Goal: Information Seeking & Learning: Find specific fact

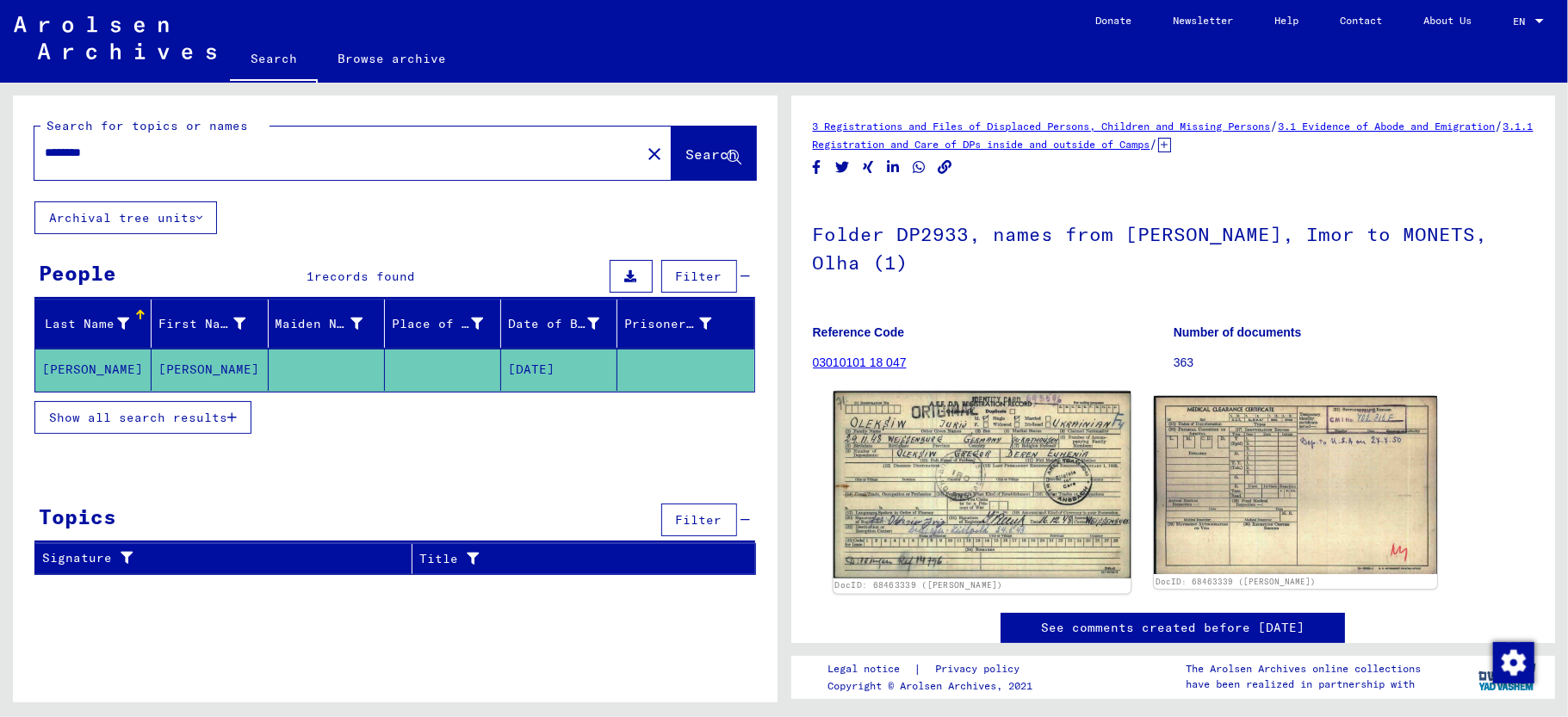
click at [1010, 410] on img at bounding box center [981, 484] width 297 height 187
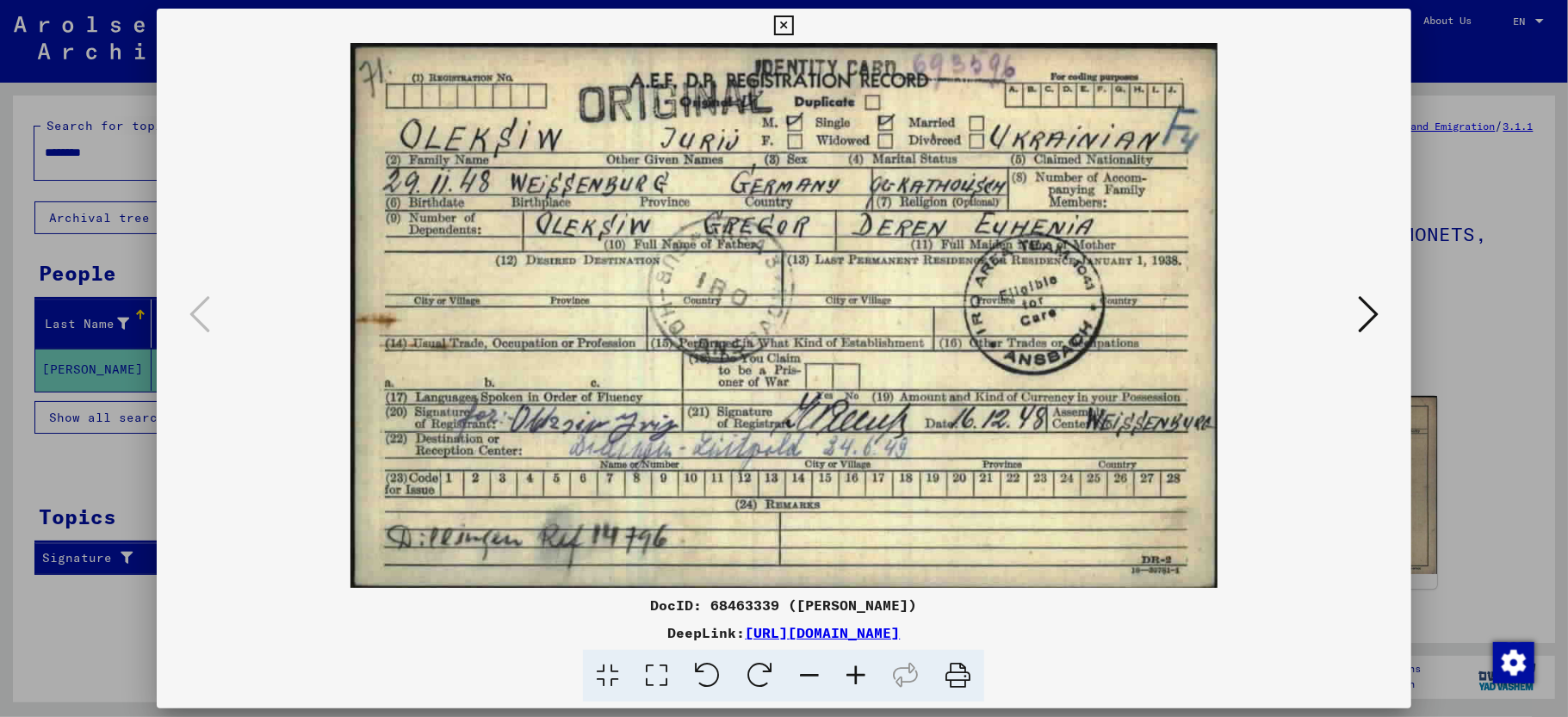
click at [1358, 304] on icon at bounding box center [1367, 314] width 21 height 41
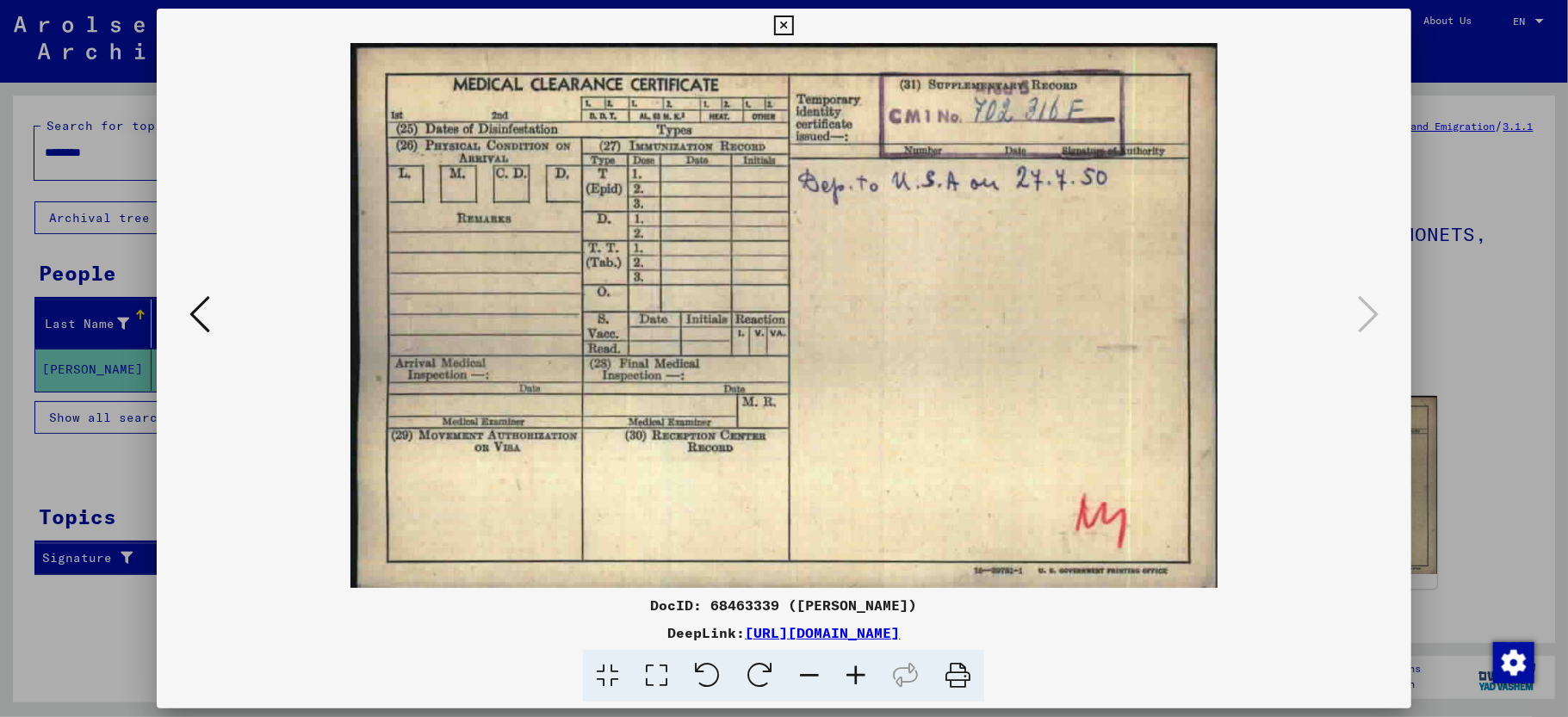
click at [793, 29] on icon at bounding box center [784, 25] width 20 height 21
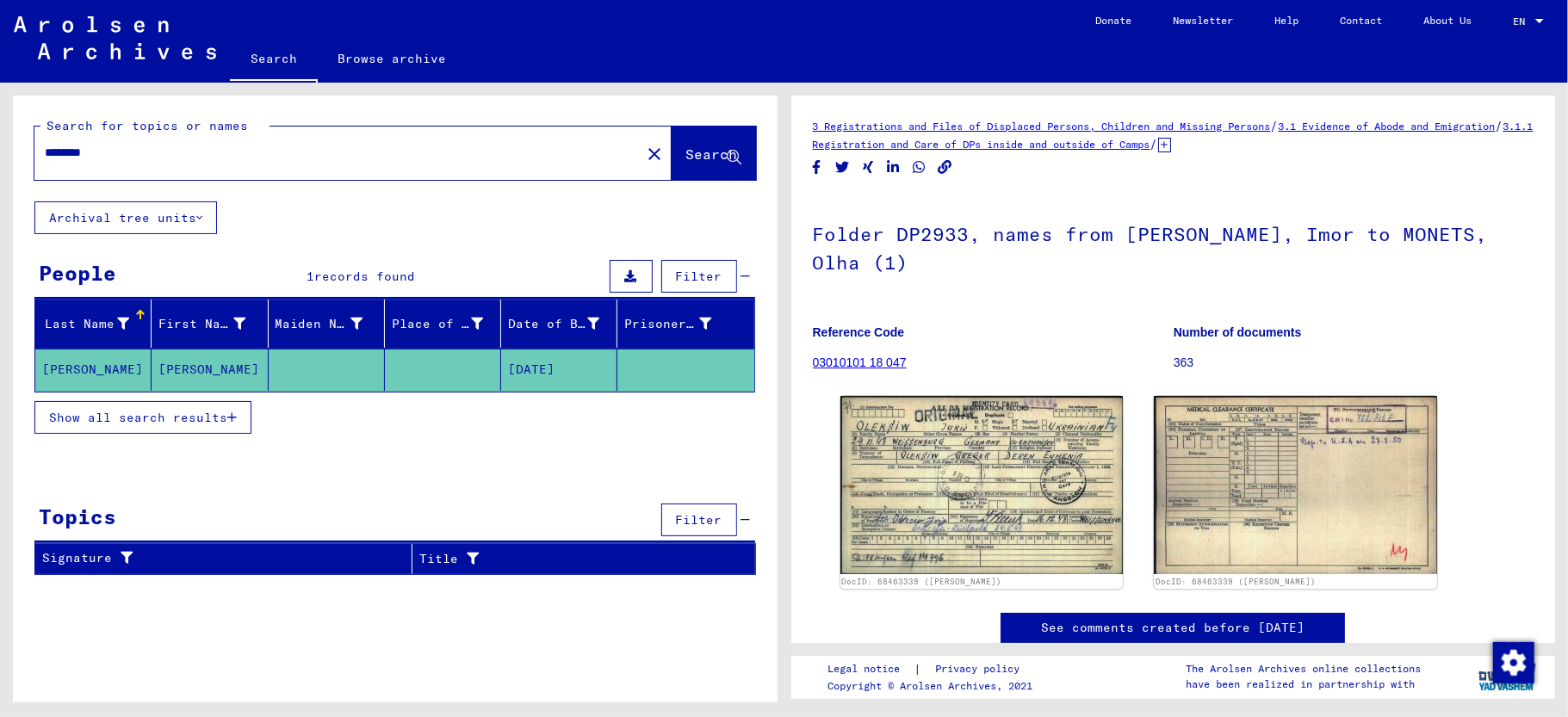
drag, startPoint x: 213, startPoint y: 159, endPoint x: 11, endPoint y: 152, distance: 202.1
click at [11, 152] on div "Search for topics or names ******** close Search Archival tree units People 1 r…" at bounding box center [391, 392] width 784 height 619
type input "**********"
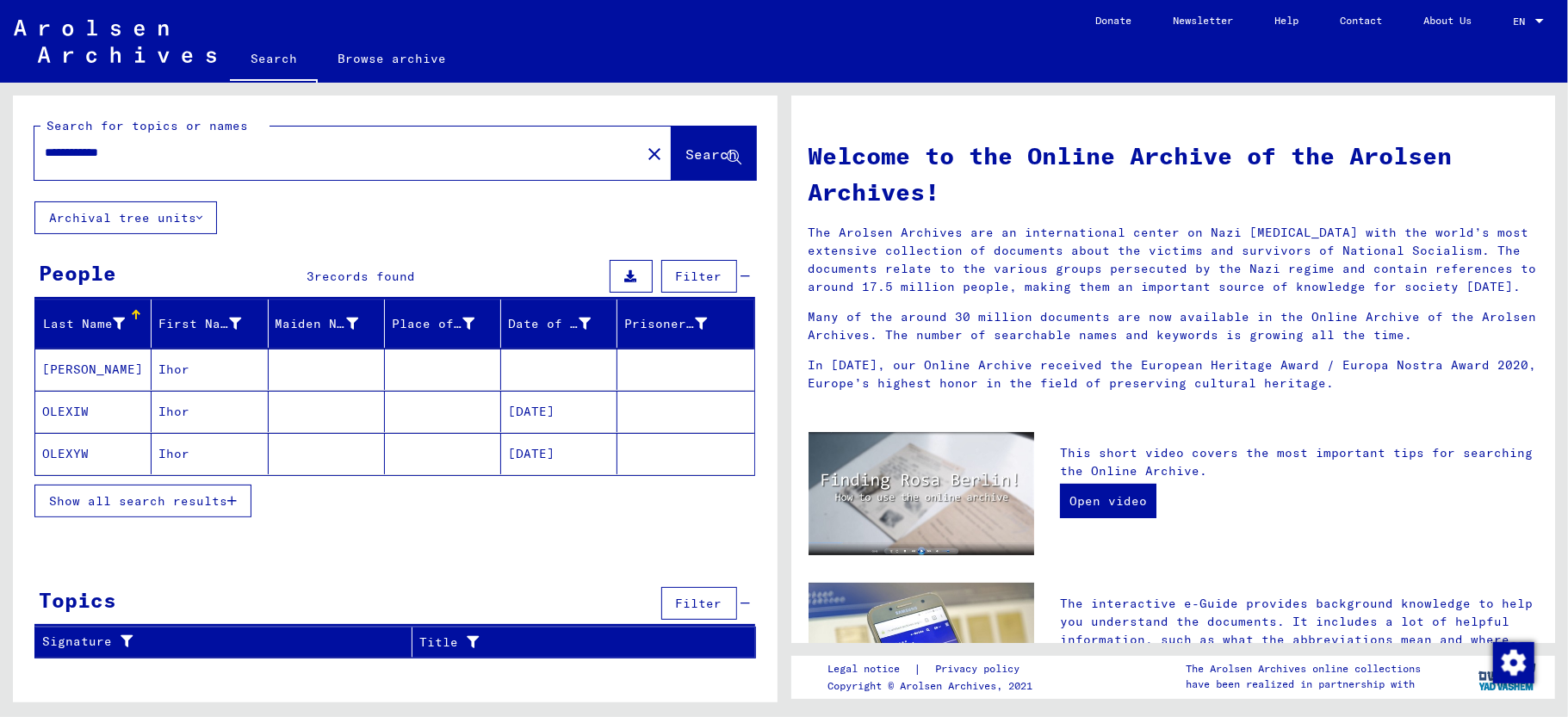
click at [65, 360] on mat-cell "[PERSON_NAME]" at bounding box center [93, 369] width 116 height 41
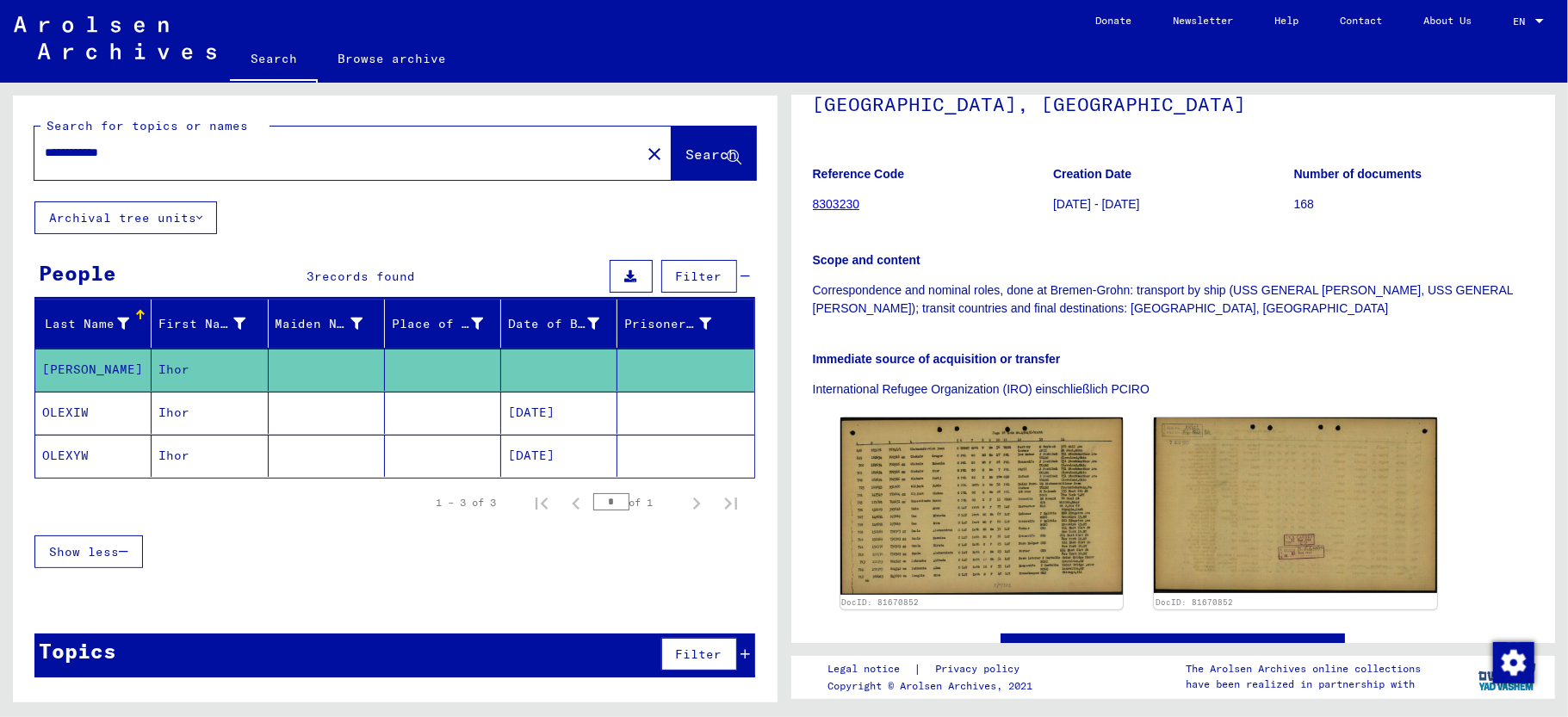
scroll to position [229, 0]
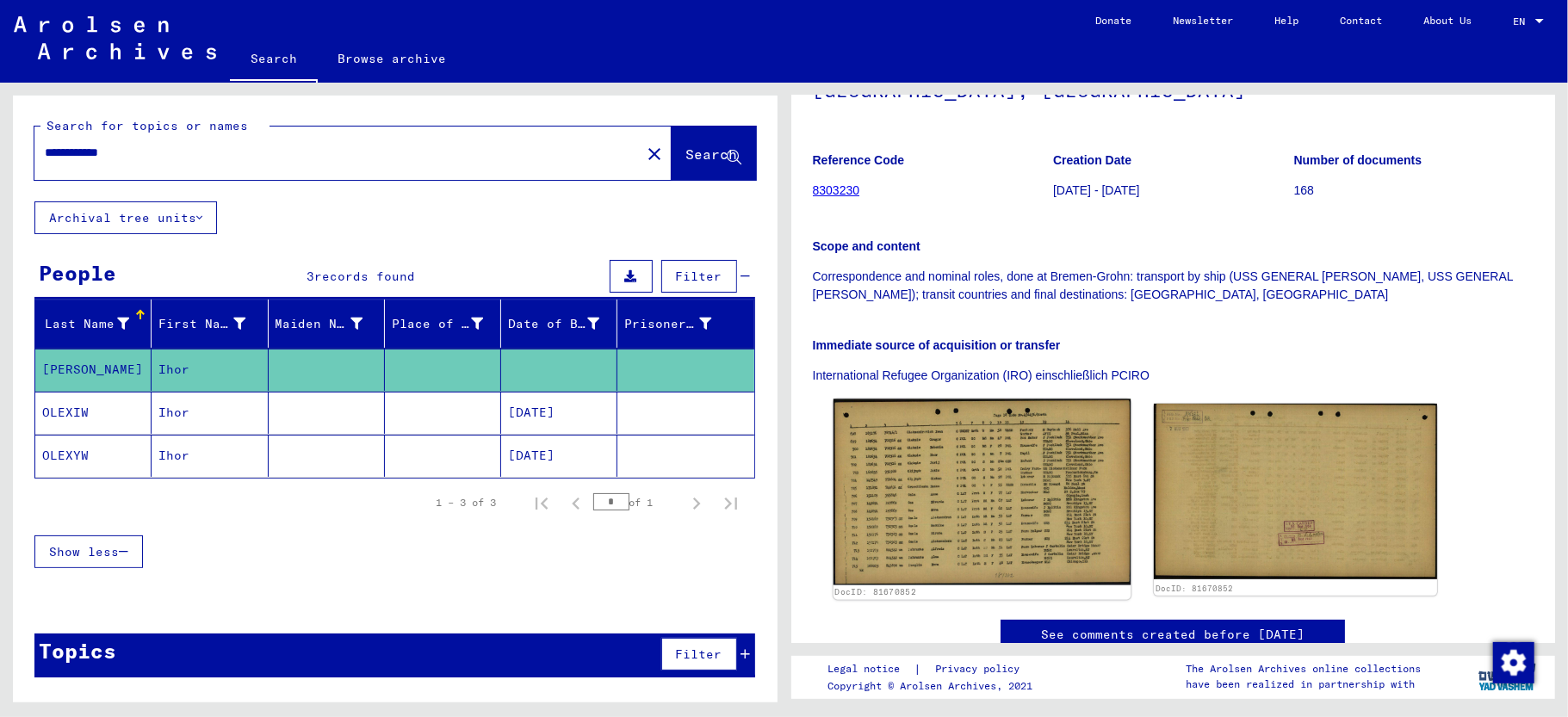
click at [1002, 441] on img at bounding box center [981, 492] width 297 height 186
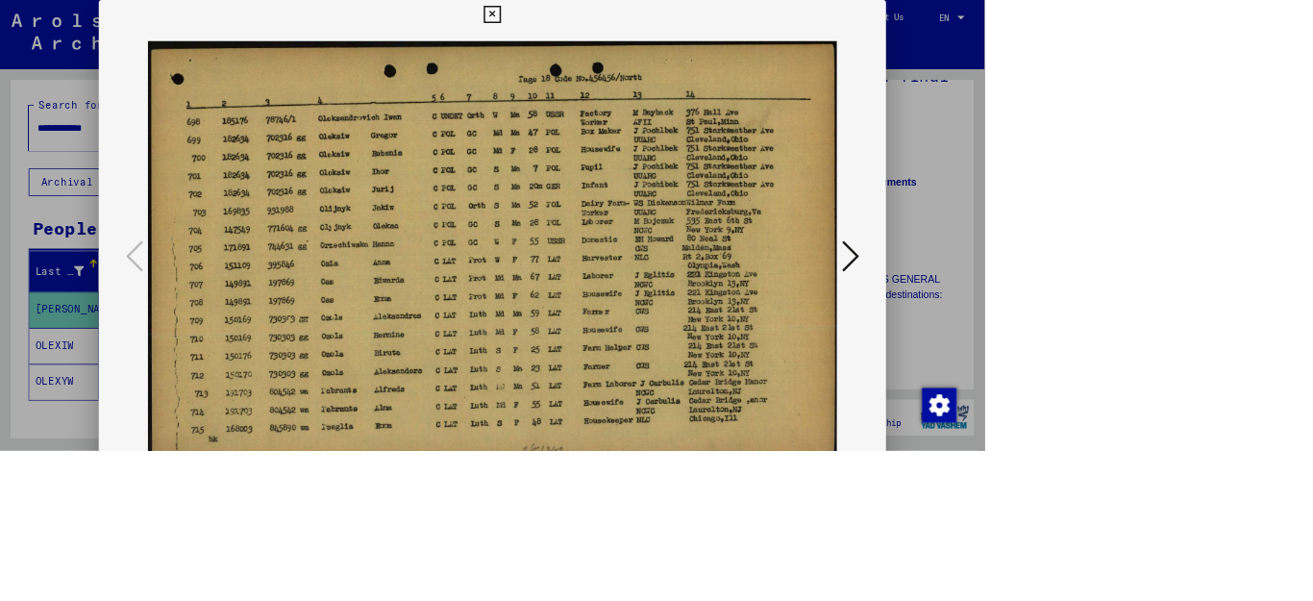
scroll to position [255, 0]
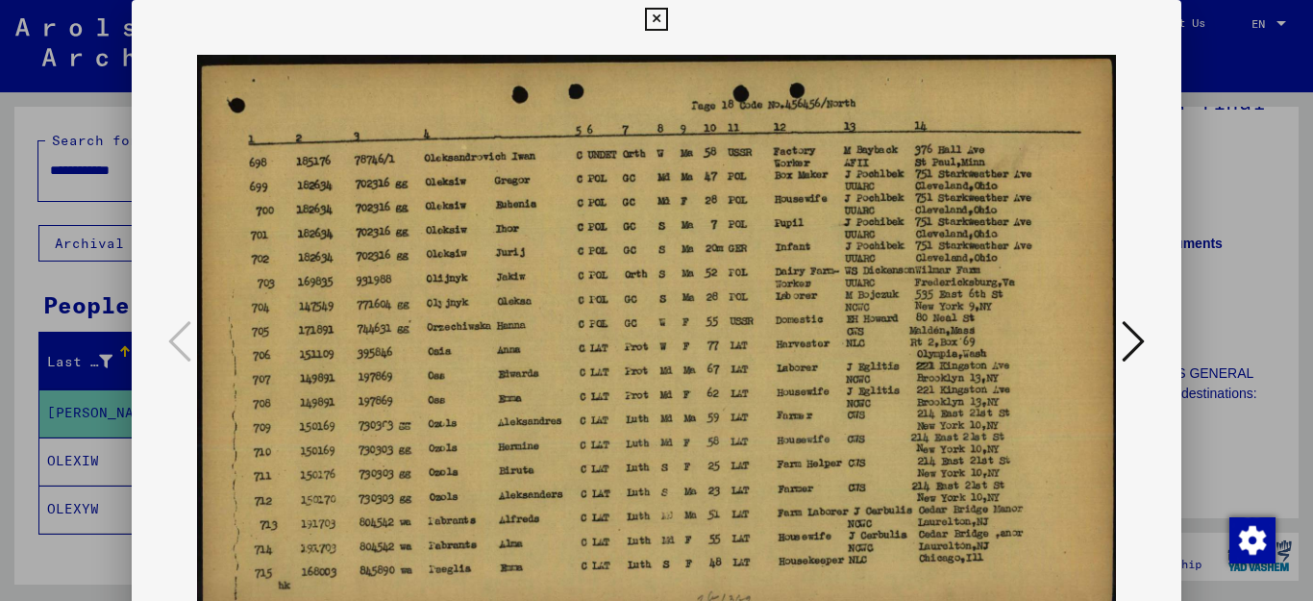
click at [1133, 337] on icon at bounding box center [1133, 341] width 23 height 46
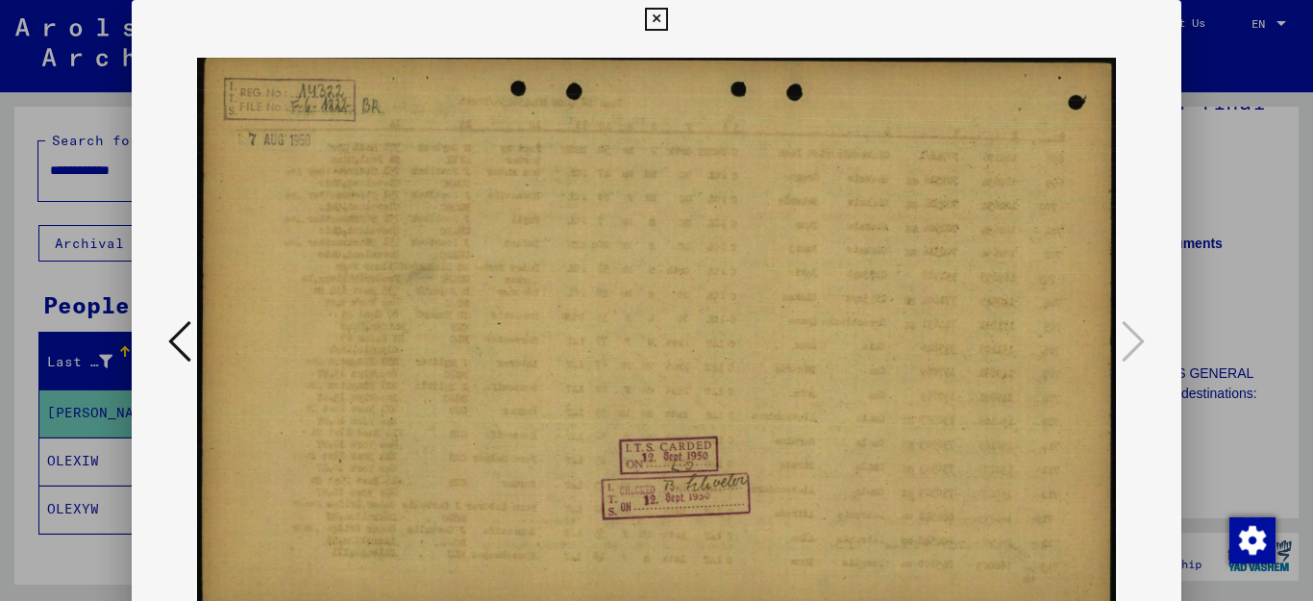
click at [667, 12] on icon at bounding box center [656, 19] width 22 height 23
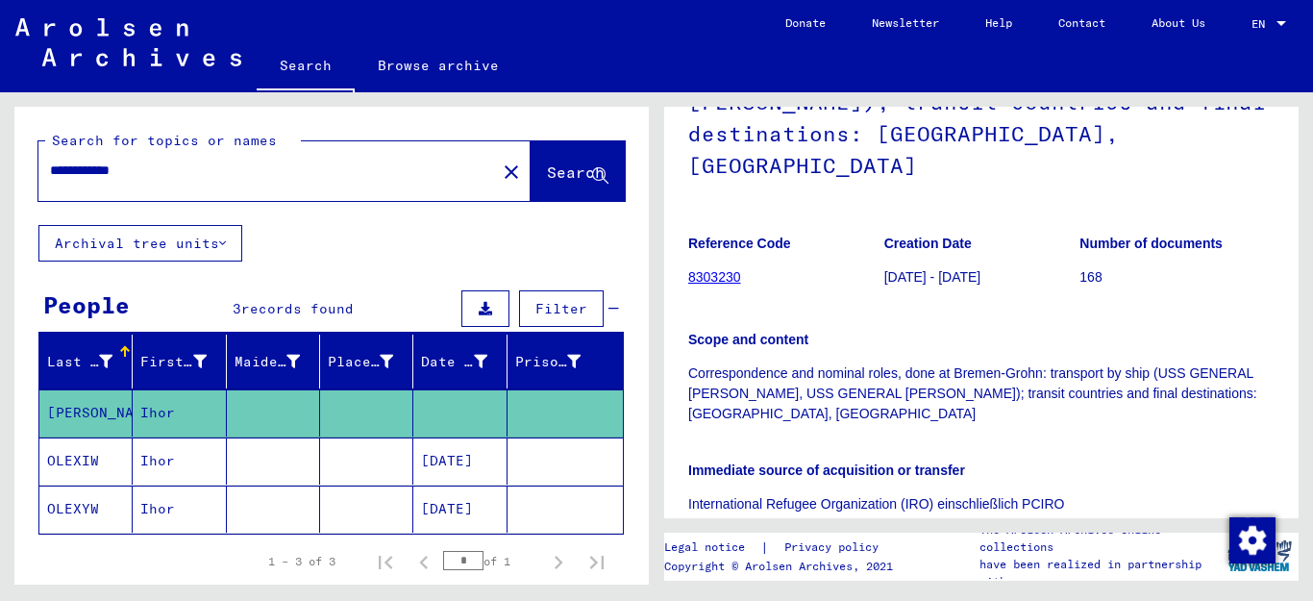
click at [88, 455] on mat-cell "OLEXIW" at bounding box center [85, 460] width 93 height 47
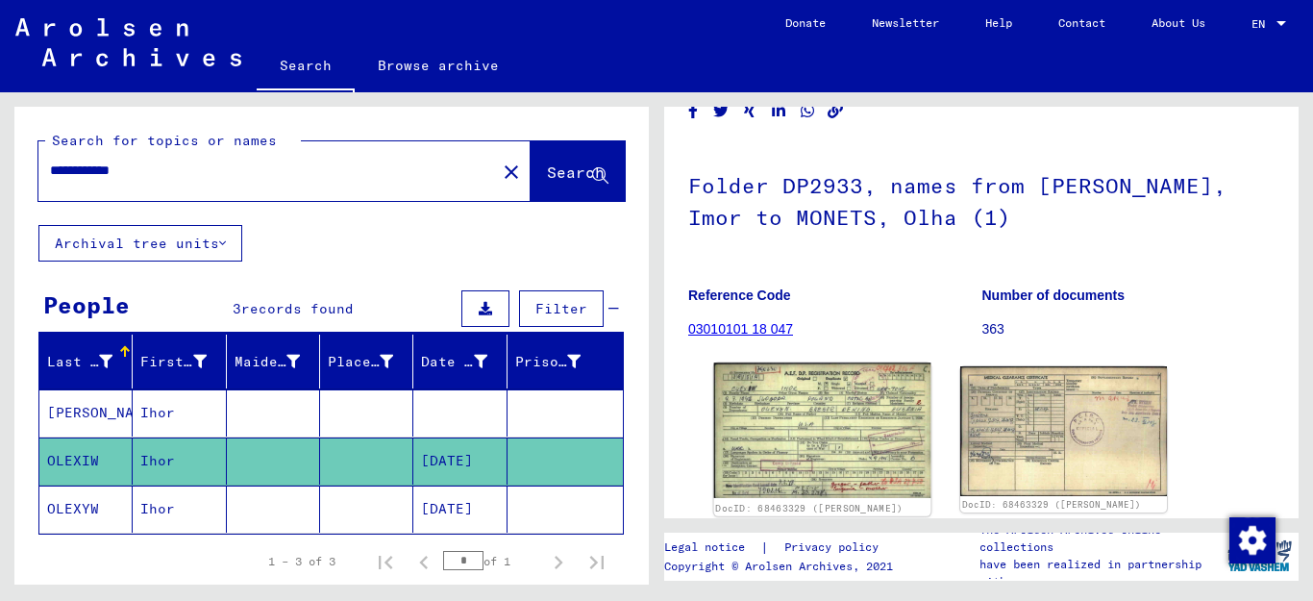
scroll to position [288, 0]
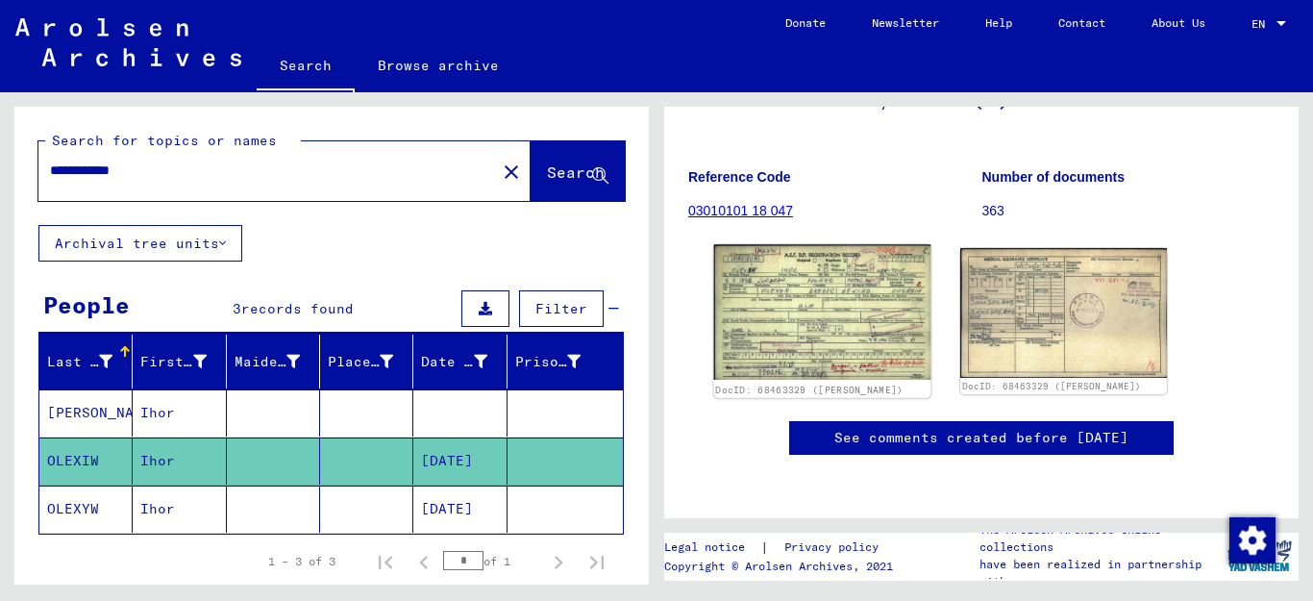
click at [829, 244] on img at bounding box center [822, 312] width 217 height 136
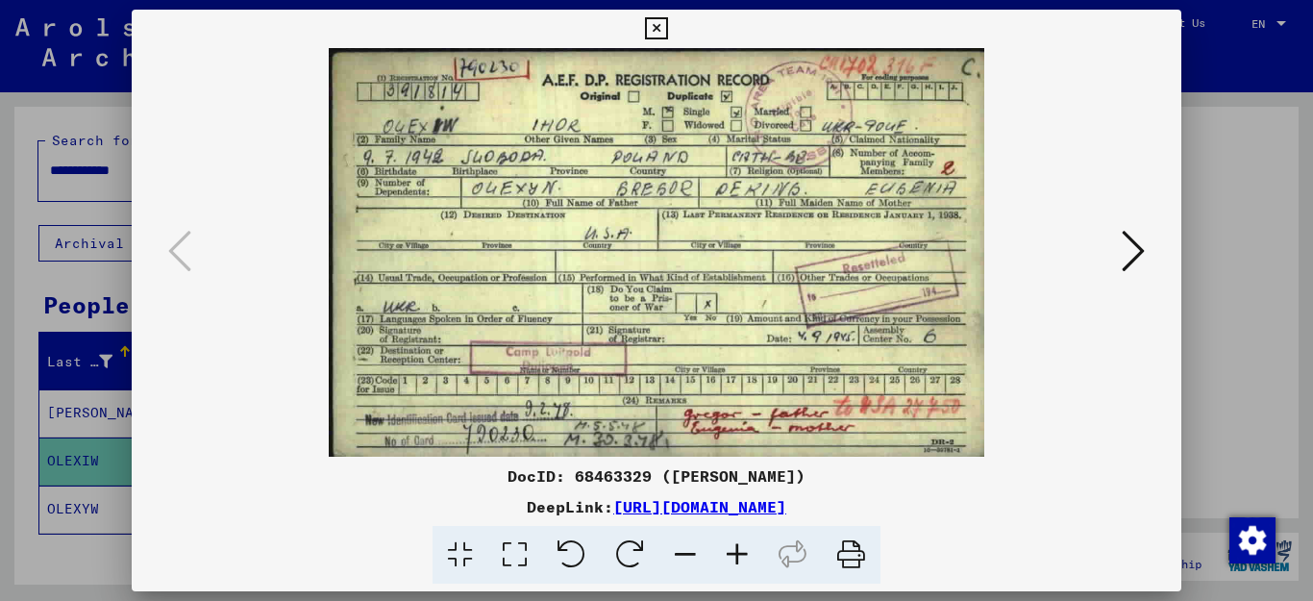
scroll to position [0, 0]
click at [1138, 261] on icon at bounding box center [1133, 251] width 23 height 46
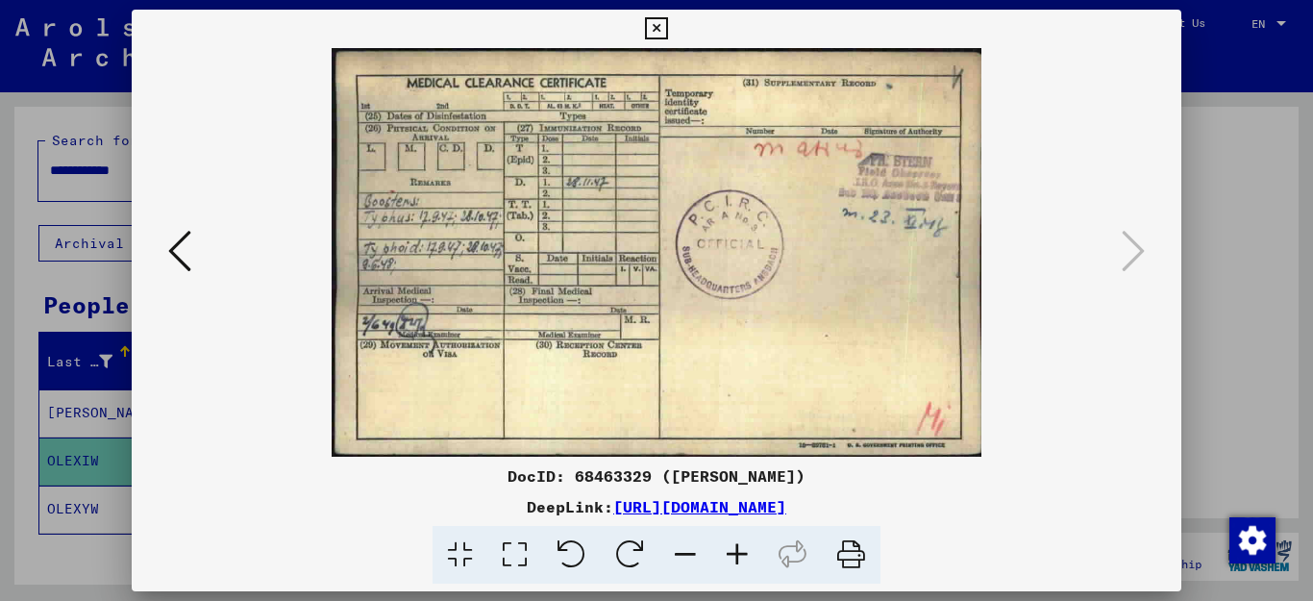
click at [177, 243] on icon at bounding box center [179, 251] width 23 height 46
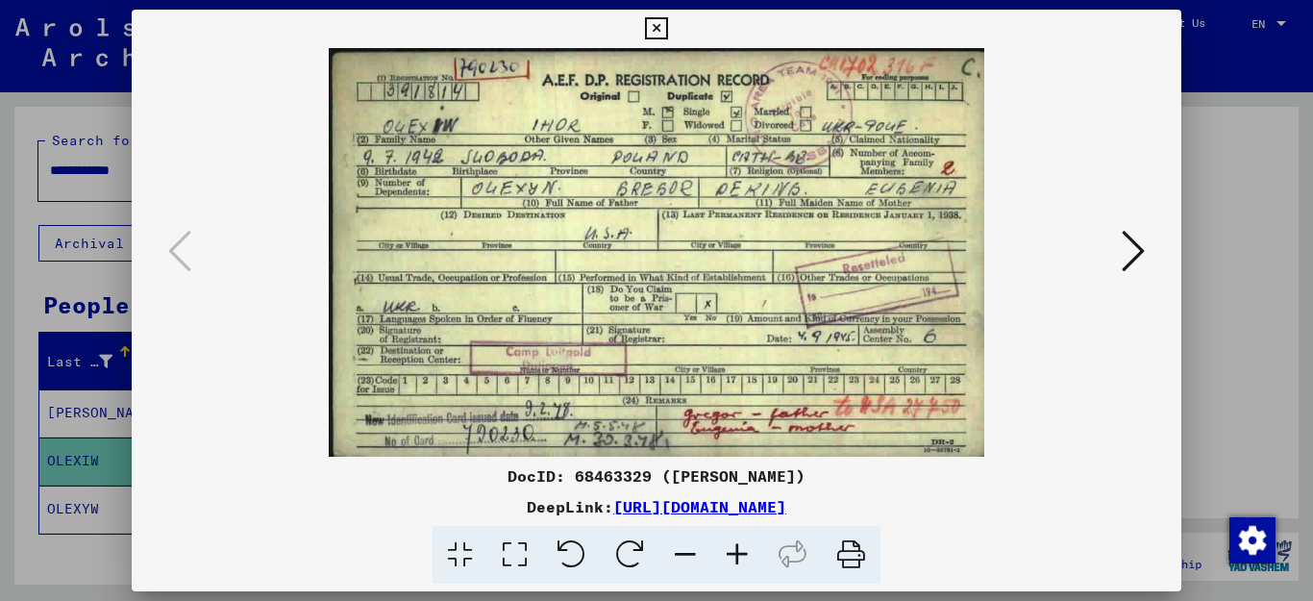
click at [1129, 260] on icon at bounding box center [1133, 251] width 23 height 46
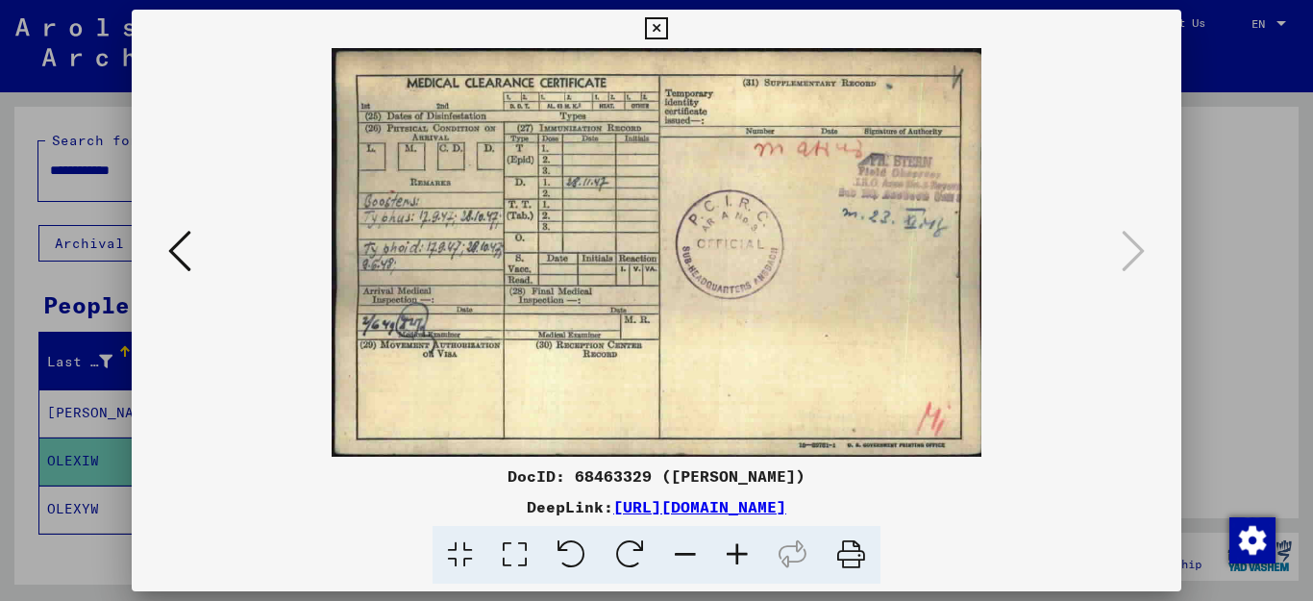
click at [667, 29] on icon at bounding box center [656, 28] width 22 height 23
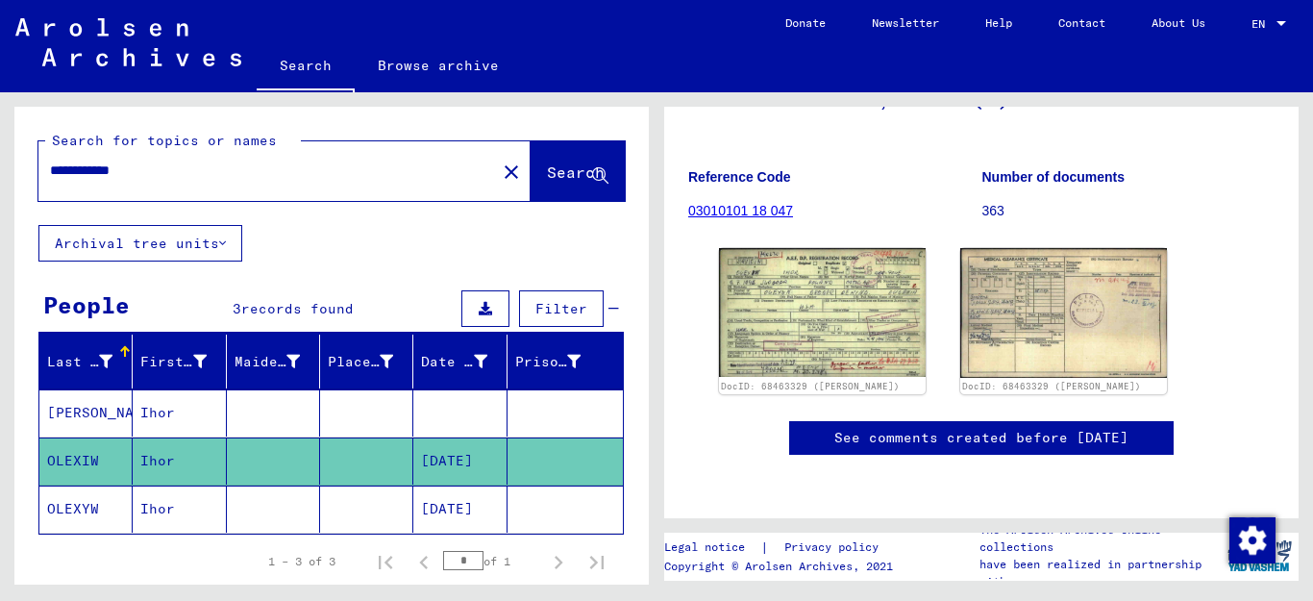
click at [65, 508] on icon at bounding box center [80, 523] width 48 height 77
click at [70, 505] on icon at bounding box center [80, 523] width 48 height 77
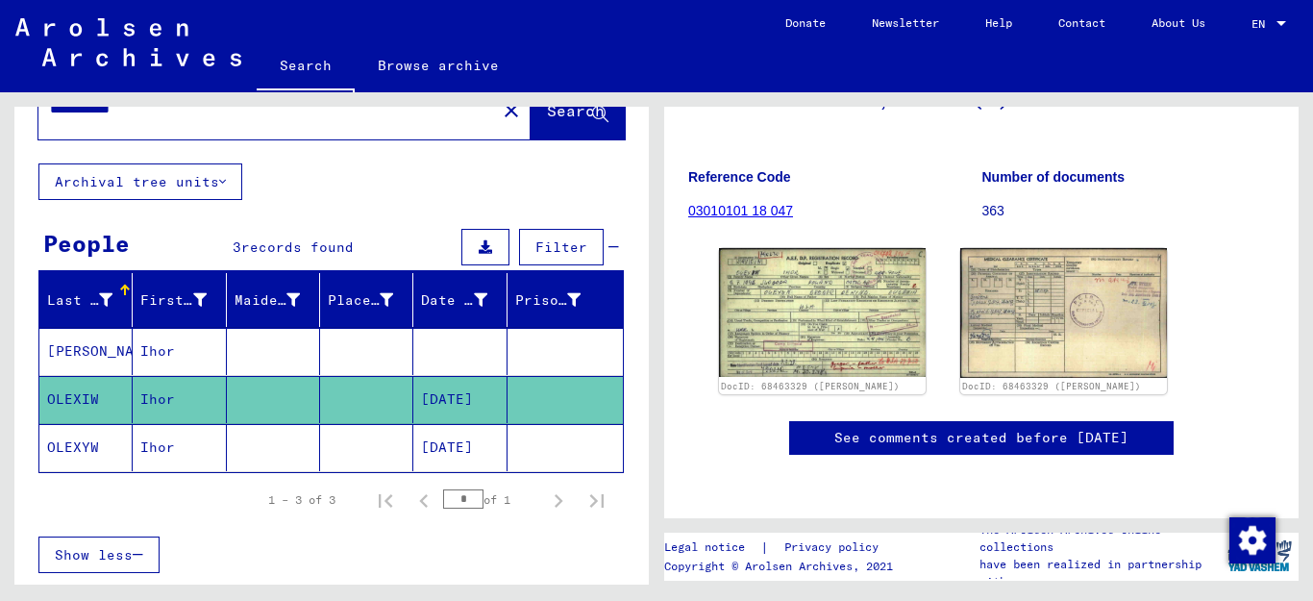
scroll to position [96, 0]
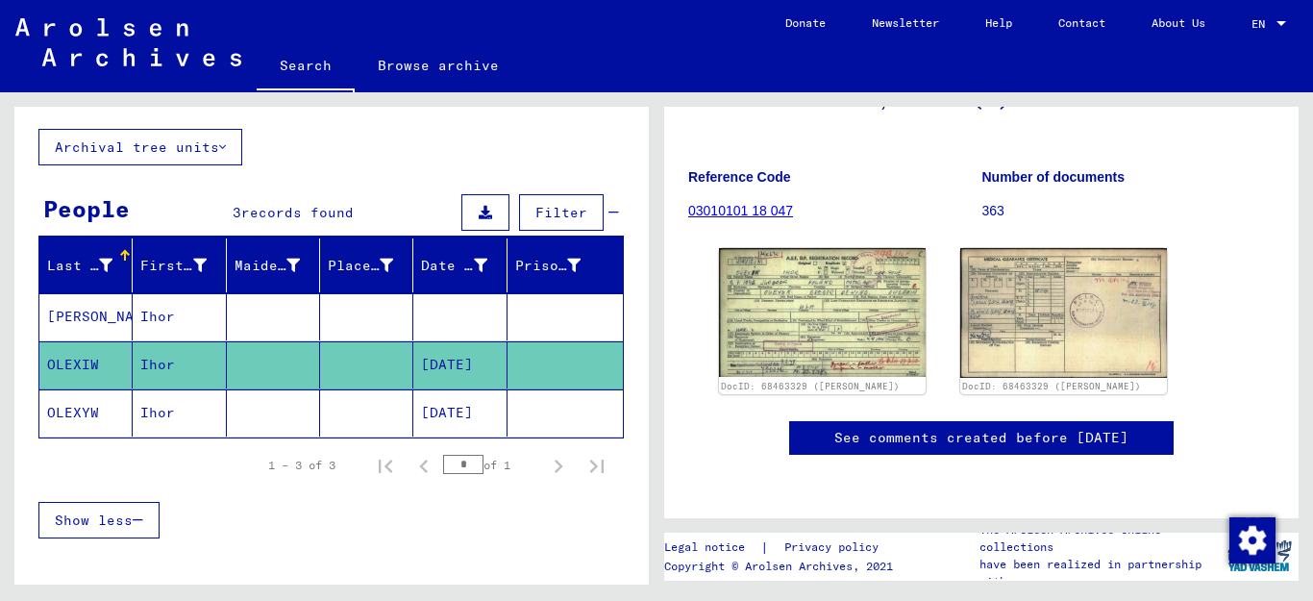
click at [78, 409] on mat-cell "OLEXYW" at bounding box center [85, 412] width 93 height 47
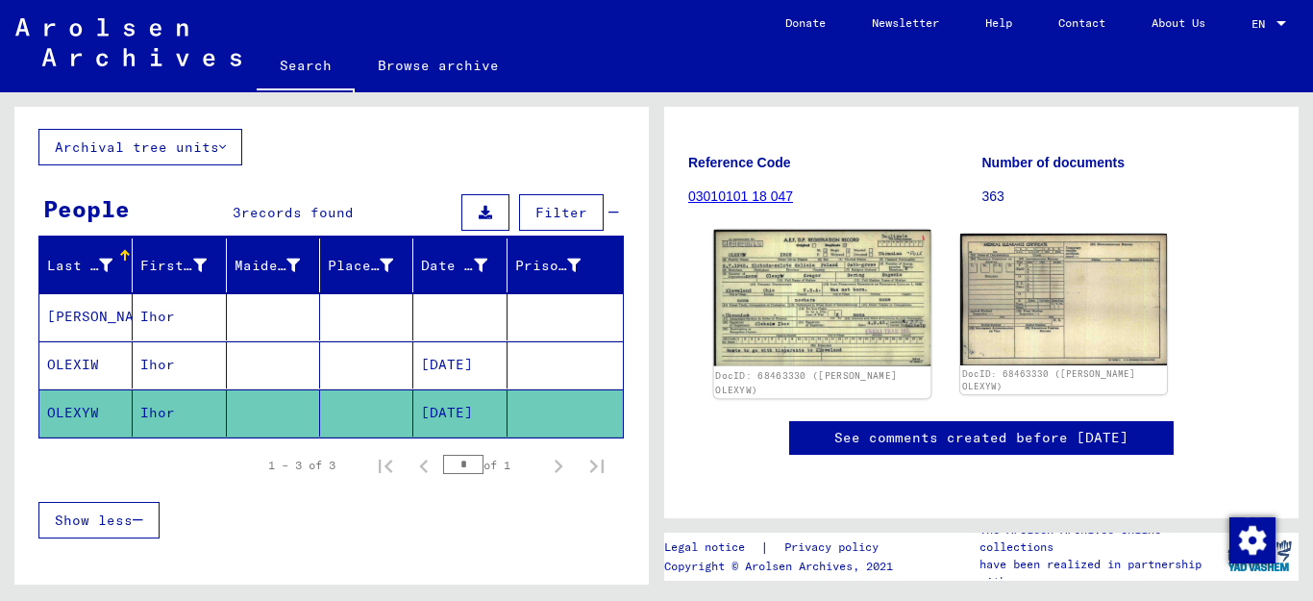
click at [834, 272] on img at bounding box center [822, 298] width 217 height 137
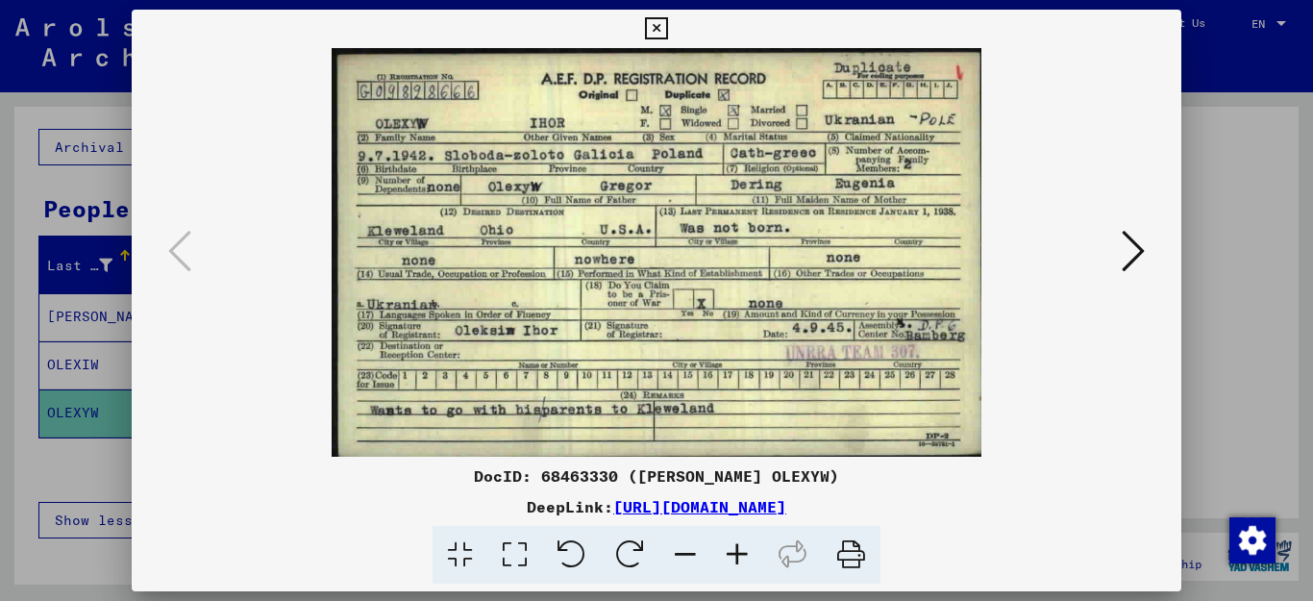
click at [1142, 263] on icon at bounding box center [1133, 251] width 23 height 46
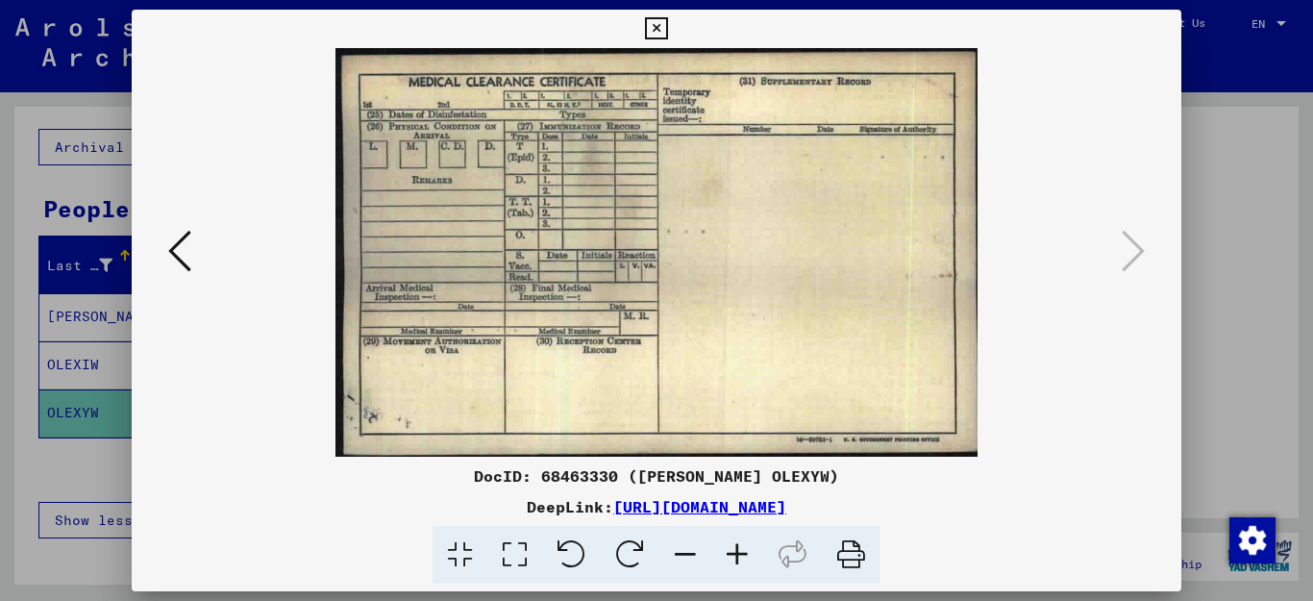
click at [173, 248] on icon at bounding box center [179, 251] width 23 height 46
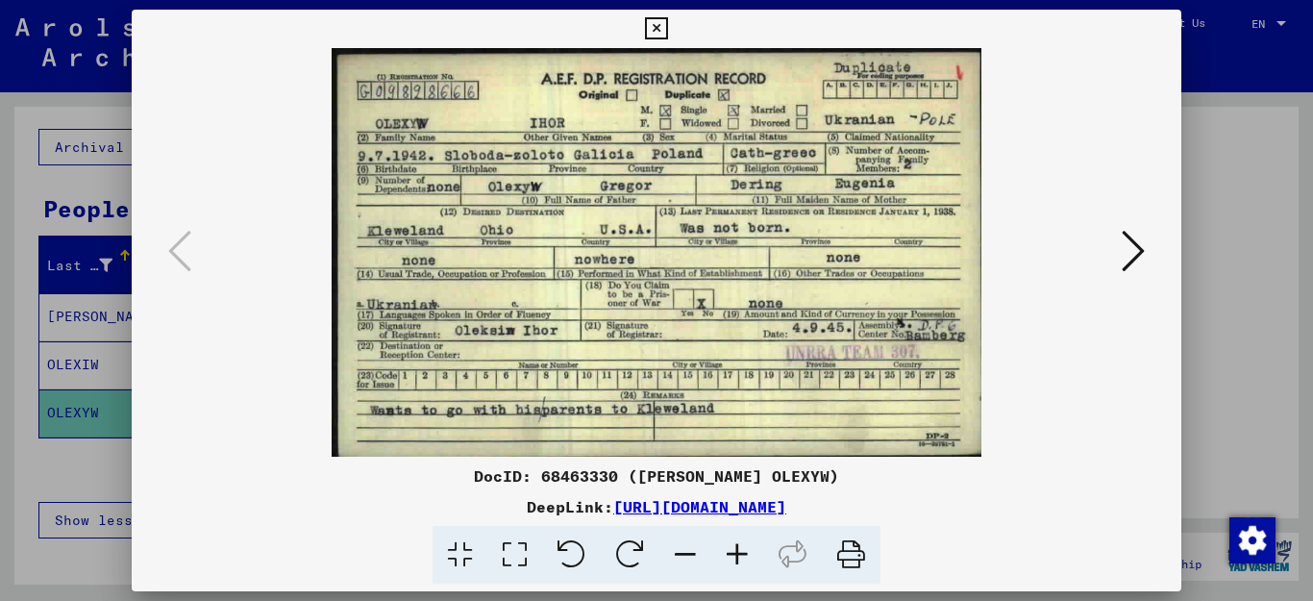
click at [667, 32] on icon at bounding box center [656, 28] width 22 height 23
